Goal: Information Seeking & Learning: Learn about a topic

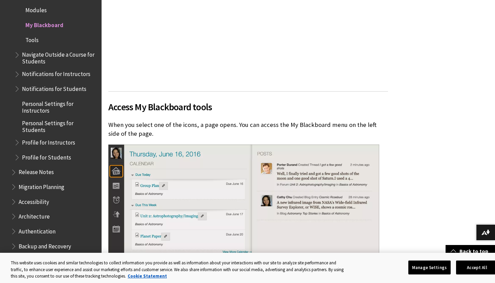
scroll to position [685, 0]
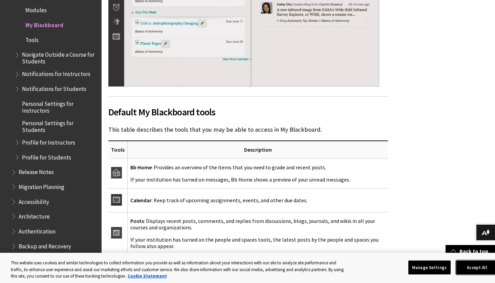
click at [488, 268] on button "Accept All" at bounding box center [477, 267] width 42 height 14
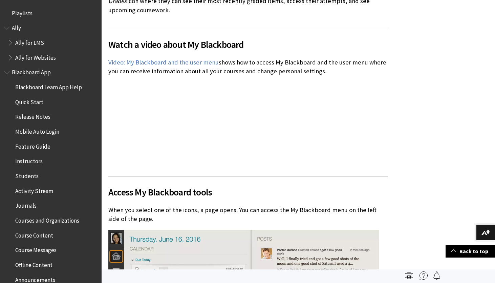
scroll to position [0, 0]
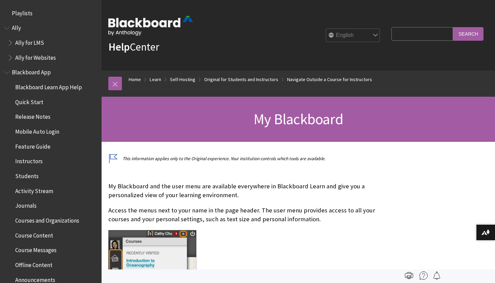
click at [156, 17] on img at bounding box center [150, 26] width 85 height 20
click at [157, 25] on img at bounding box center [150, 26] width 85 height 20
click at [133, 77] on link "Home" at bounding box center [135, 79] width 12 height 8
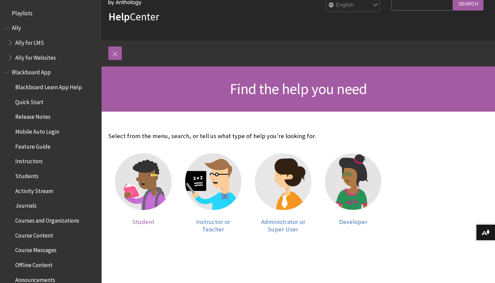
scroll to position [31, 0]
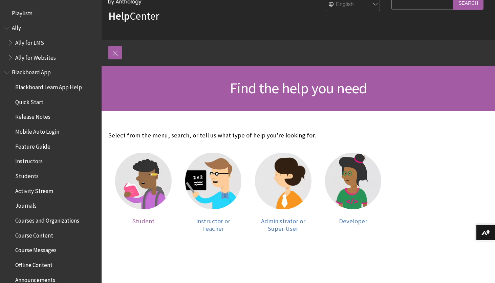
click at [138, 183] on img at bounding box center [143, 180] width 57 height 57
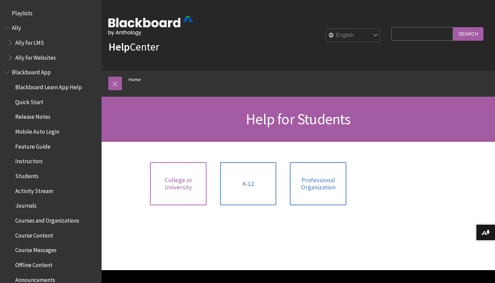
click at [173, 189] on span "College or University" at bounding box center [178, 183] width 48 height 15
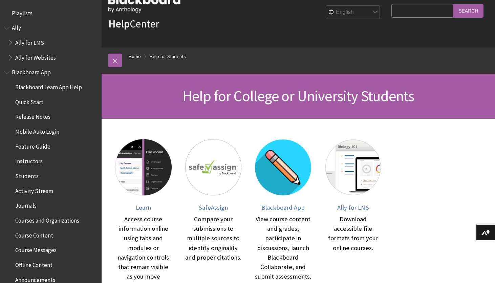
scroll to position [26, 0]
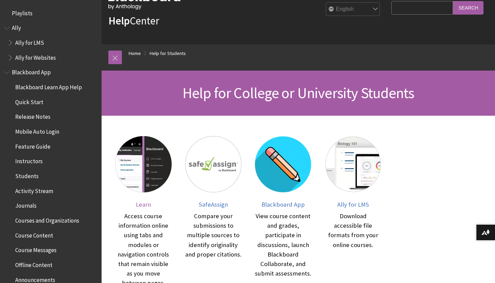
click at [147, 172] on img at bounding box center [143, 164] width 57 height 57
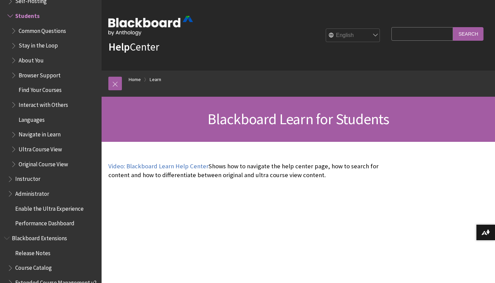
click at [158, 20] on img at bounding box center [150, 26] width 85 height 20
click at [136, 78] on link "Home" at bounding box center [135, 79] width 12 height 8
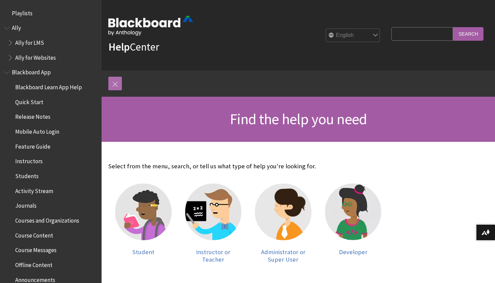
click at [114, 80] on link at bounding box center [115, 84] width 14 height 14
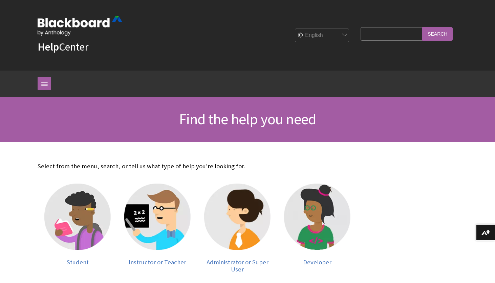
click at [76, 28] on img at bounding box center [80, 26] width 85 height 20
